Goal: Information Seeking & Learning: Learn about a topic

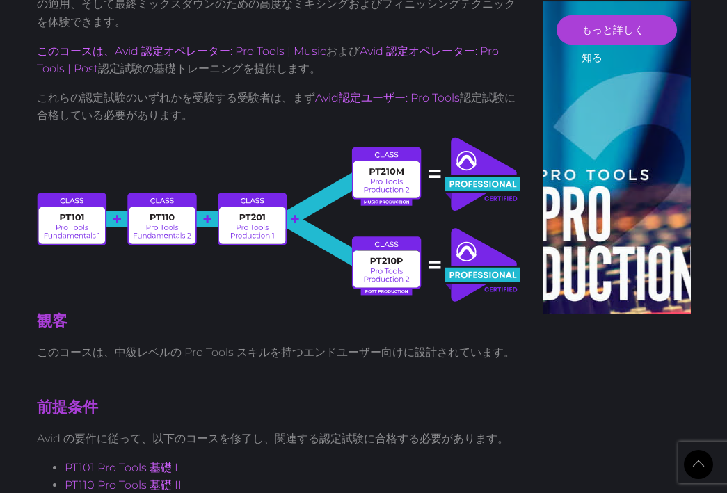
scroll to position [656, 0]
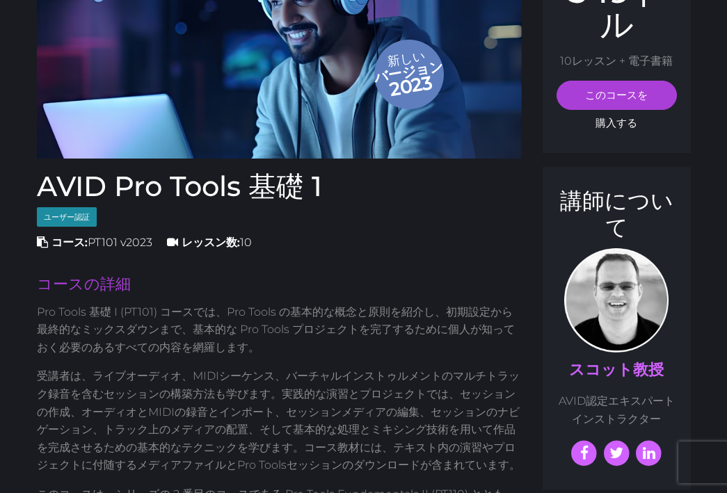
scroll to position [431, 0]
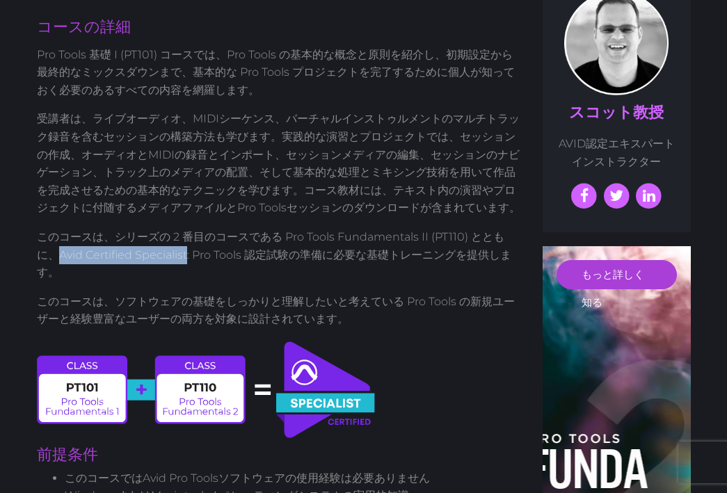
drag, startPoint x: 38, startPoint y: 255, endPoint x: 162, endPoint y: 262, distance: 124.7
click at [164, 263] on p "このコースは、シリーズの 2 番目のコースである Pro Tools Fundamentals II (PT110) とともに、Avid Certified …" at bounding box center [280, 255] width 486 height 54
copy font "Avid Certified Specialist"
click at [162, 262] on p "このコースは、シリーズの 2 番目のコースである Pro Tools Fundamentals II (PT110) とともに、Avid Certified …" at bounding box center [280, 255] width 486 height 54
